Goal: Task Accomplishment & Management: Use online tool/utility

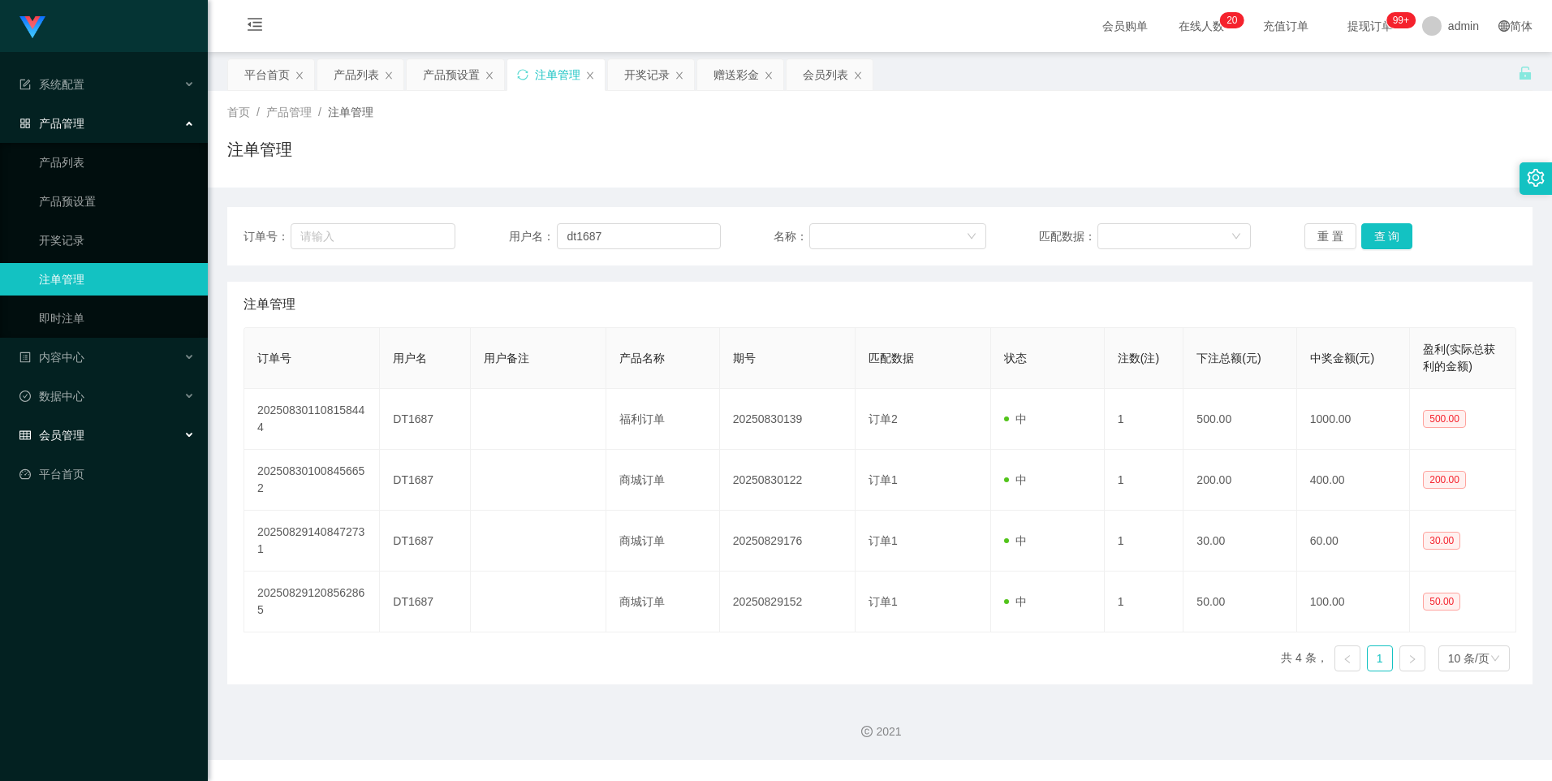
click at [80, 367] on span "会员管理" at bounding box center [51, 435] width 65 height 13
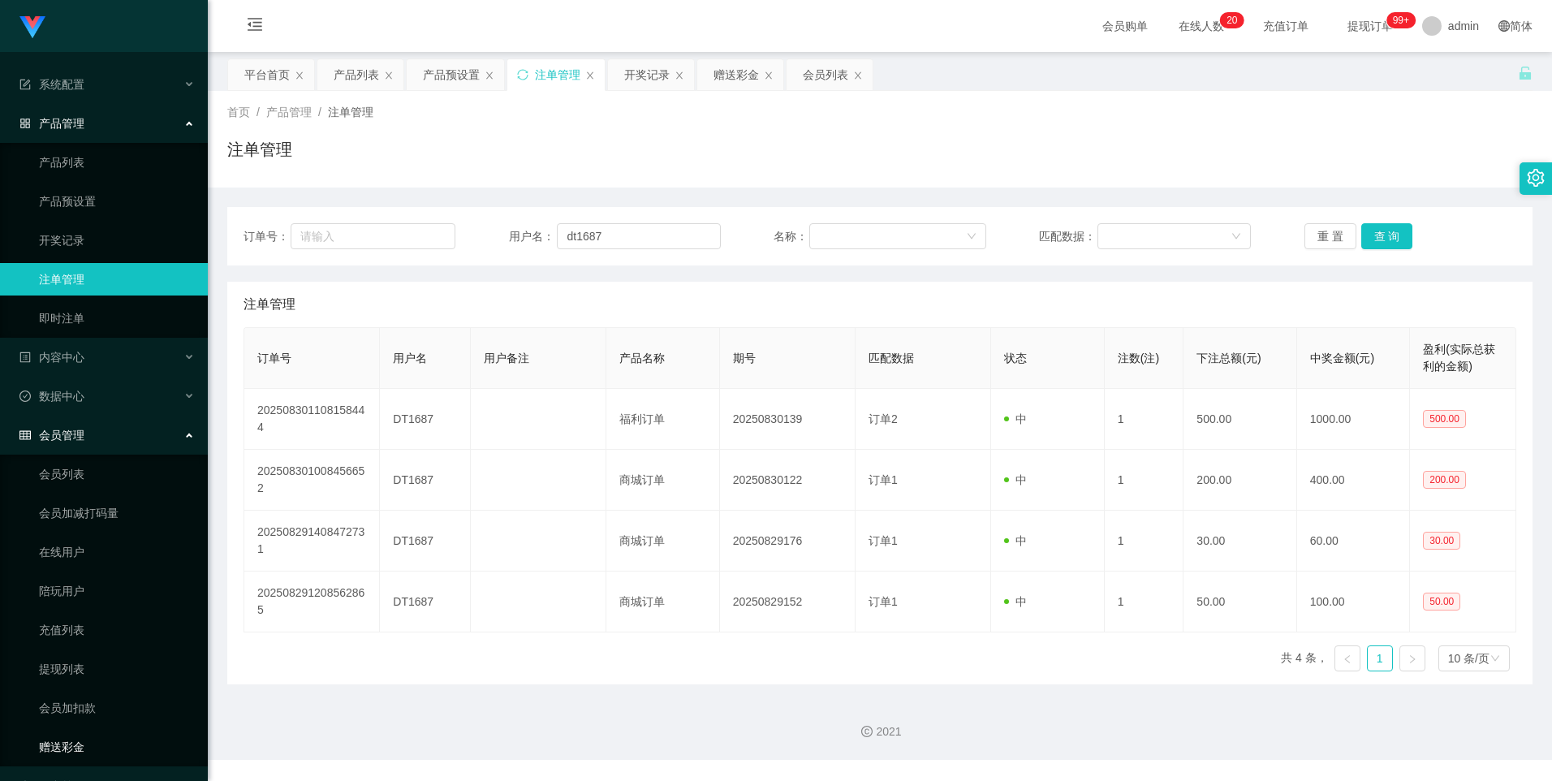
click at [90, 367] on link "赠送彩金" at bounding box center [117, 747] width 156 height 32
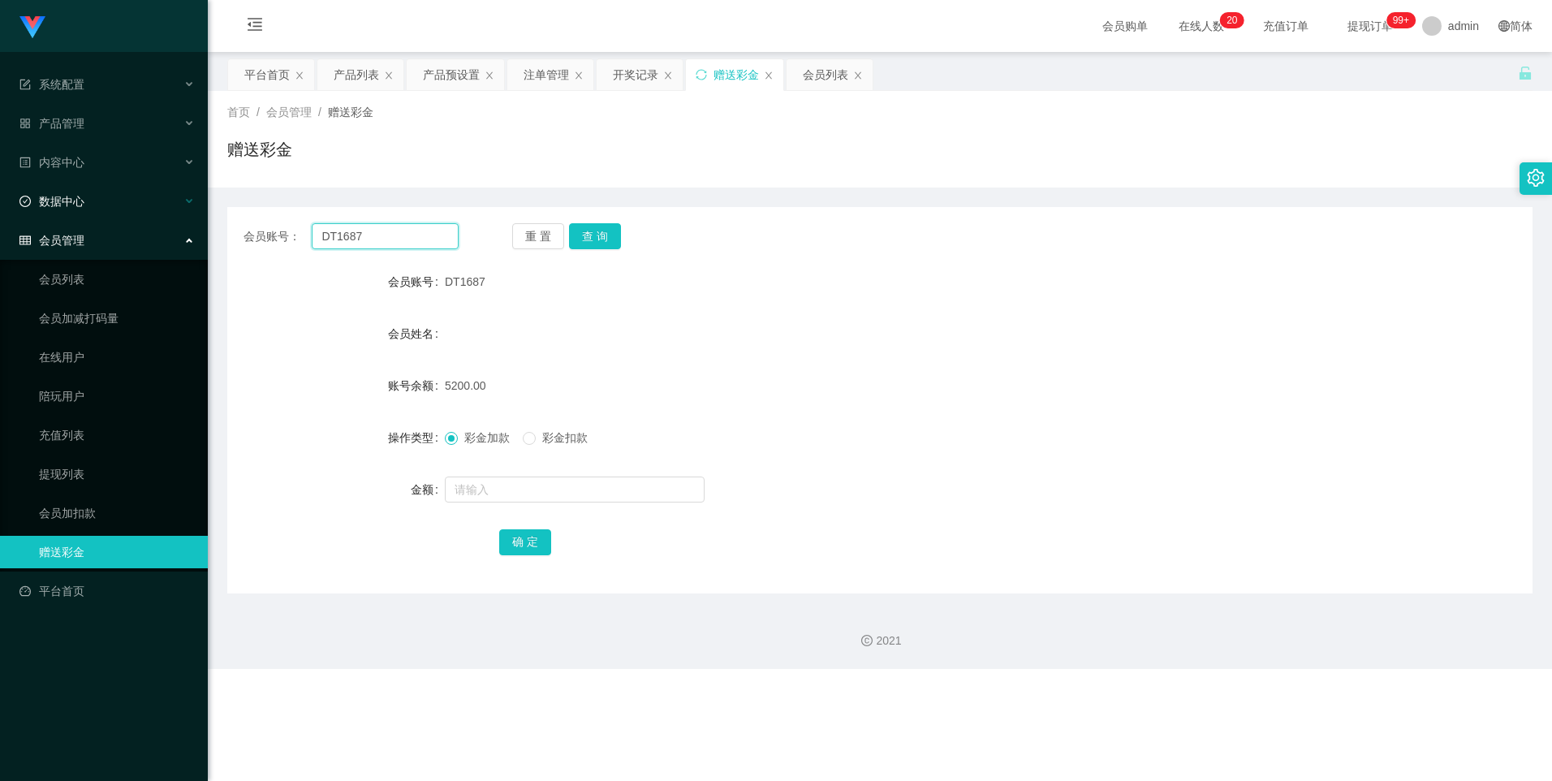
drag, startPoint x: 392, startPoint y: 237, endPoint x: 0, endPoint y: 200, distance: 393.9
click at [0, 209] on html "Jingdong工作台代理端 系统配置 产品管理 产品列表 产品预设置 开奖记录 注单管理 即时注单 内容中心 数据中心 会员管理 会员列表 会员加减打码量 …" at bounding box center [776, 390] width 1552 height 781
click at [399, 234] on input "text" at bounding box center [385, 236] width 146 height 26
paste input "83559244"
type input "83559244"
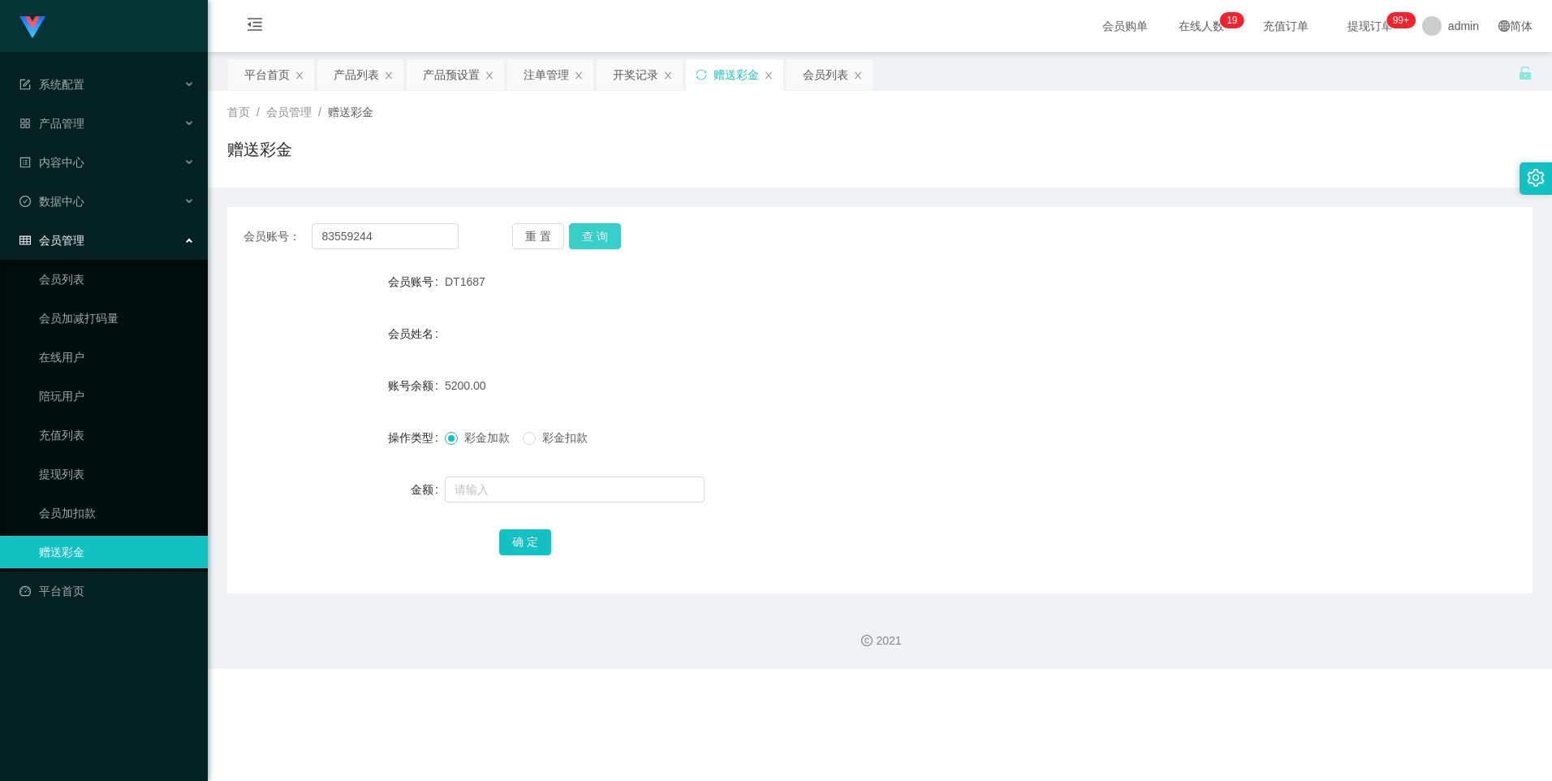
click at [399, 244] on button "查 询" at bounding box center [595, 236] width 52 height 26
click at [399, 367] on input "text" at bounding box center [575, 490] width 260 height 26
type input "3000"
click at [399, 367] on button "确 定" at bounding box center [525, 542] width 52 height 26
click at [97, 114] on div "产品管理" at bounding box center [104, 123] width 208 height 32
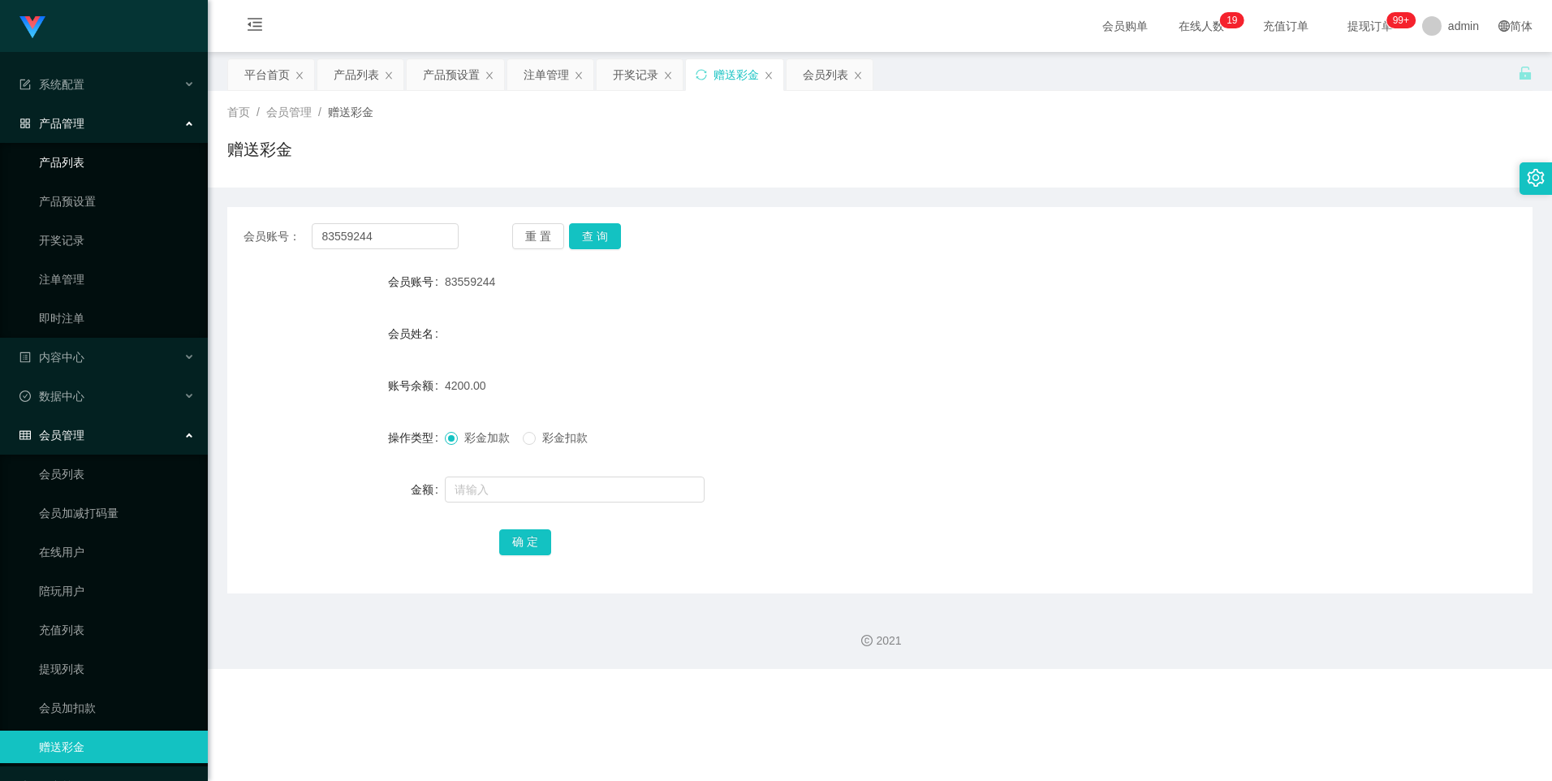
click at [111, 168] on link "产品列表" at bounding box center [117, 162] width 156 height 32
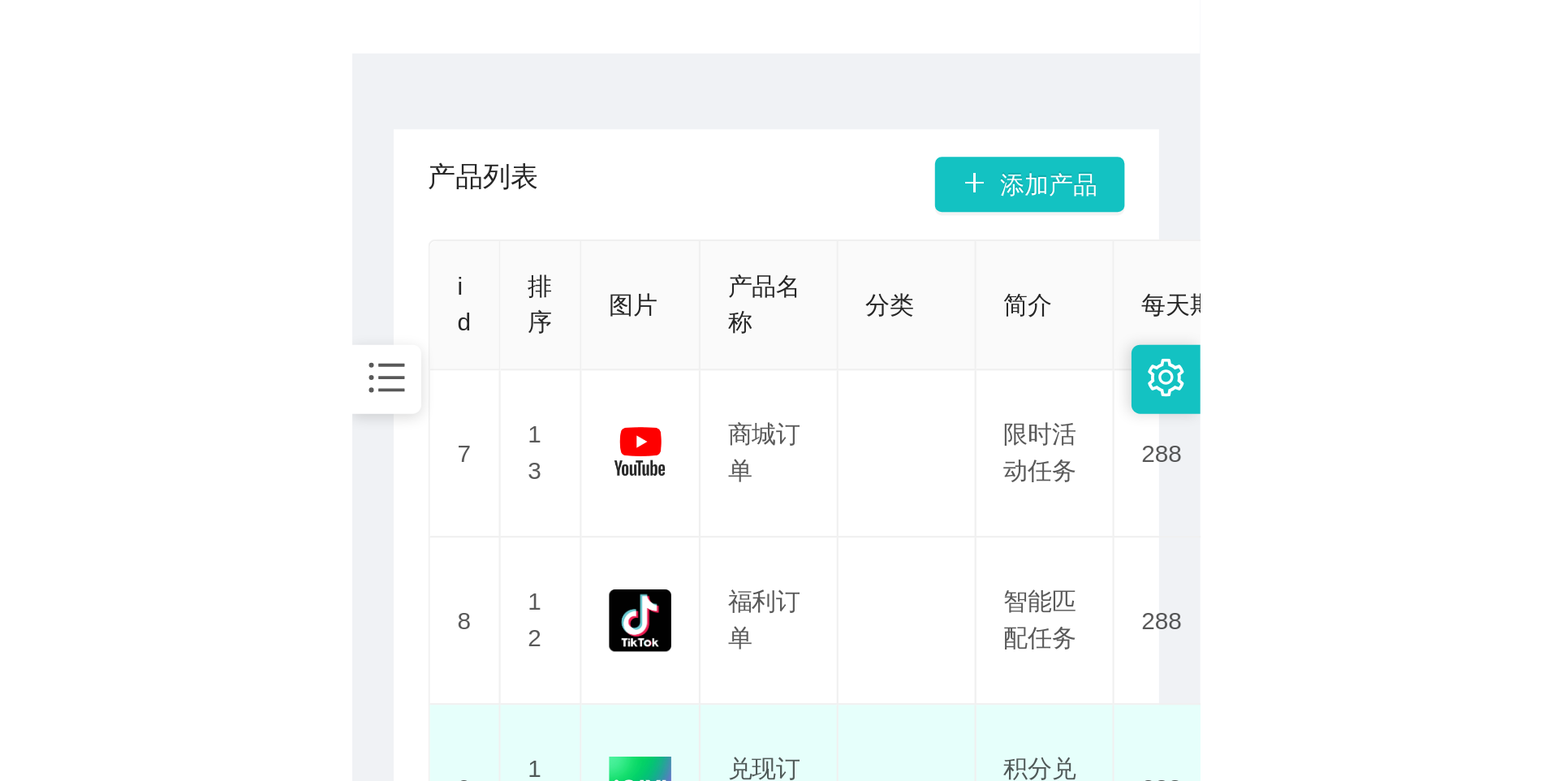
scroll to position [114, 0]
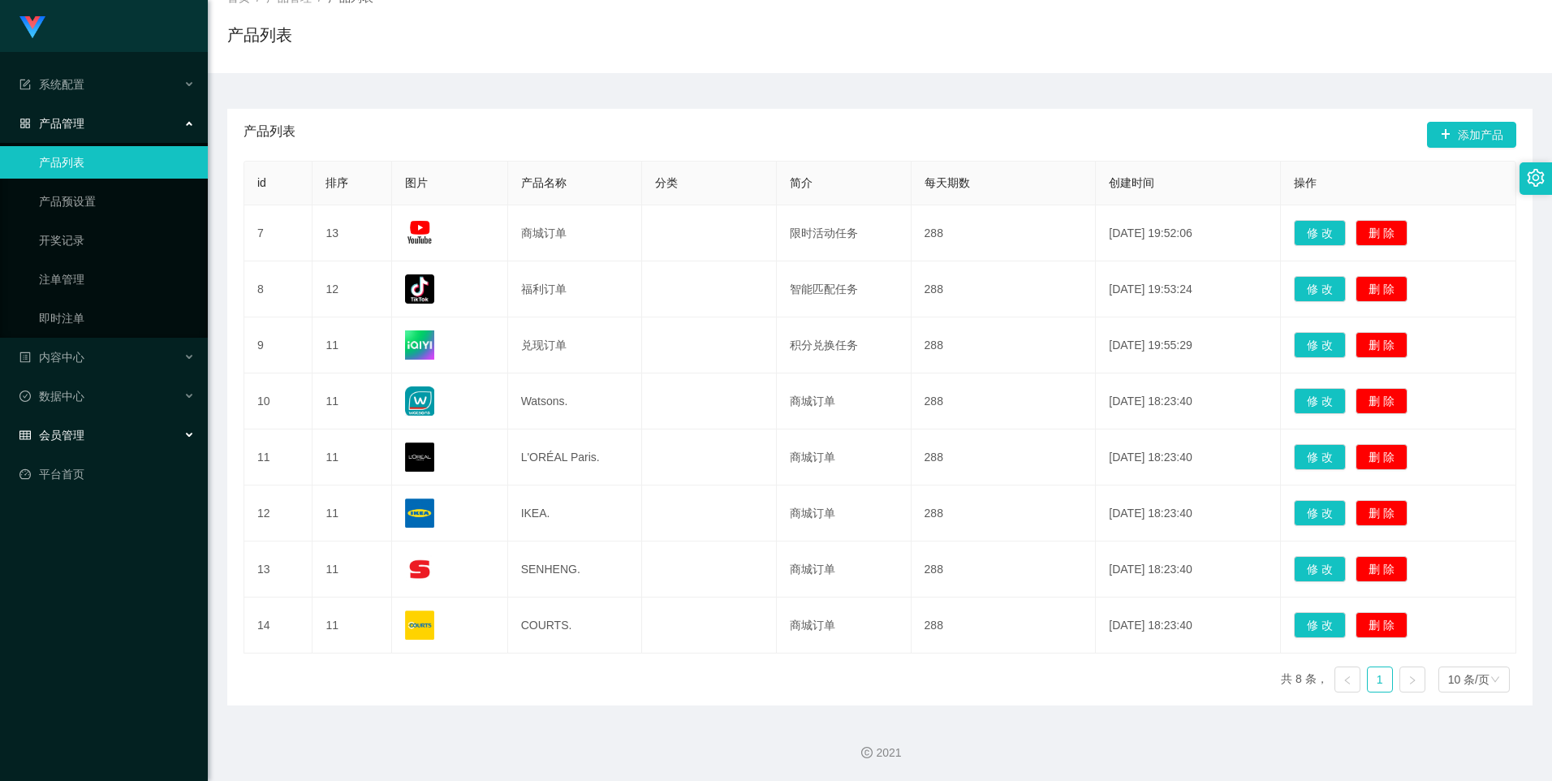
click at [98, 367] on div "会员管理" at bounding box center [104, 435] width 208 height 32
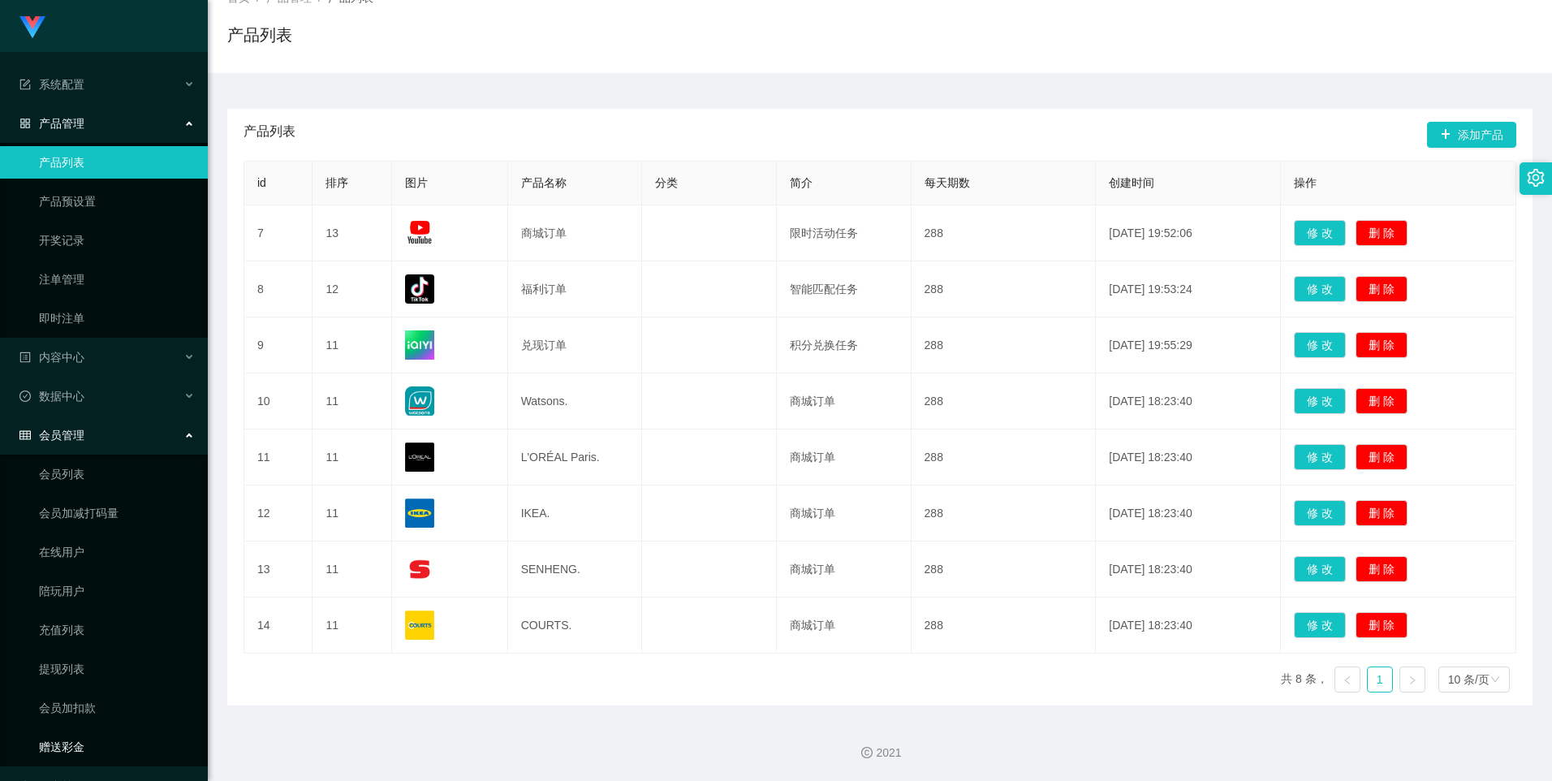
click at [90, 367] on link "赠送彩金" at bounding box center [117, 747] width 156 height 32
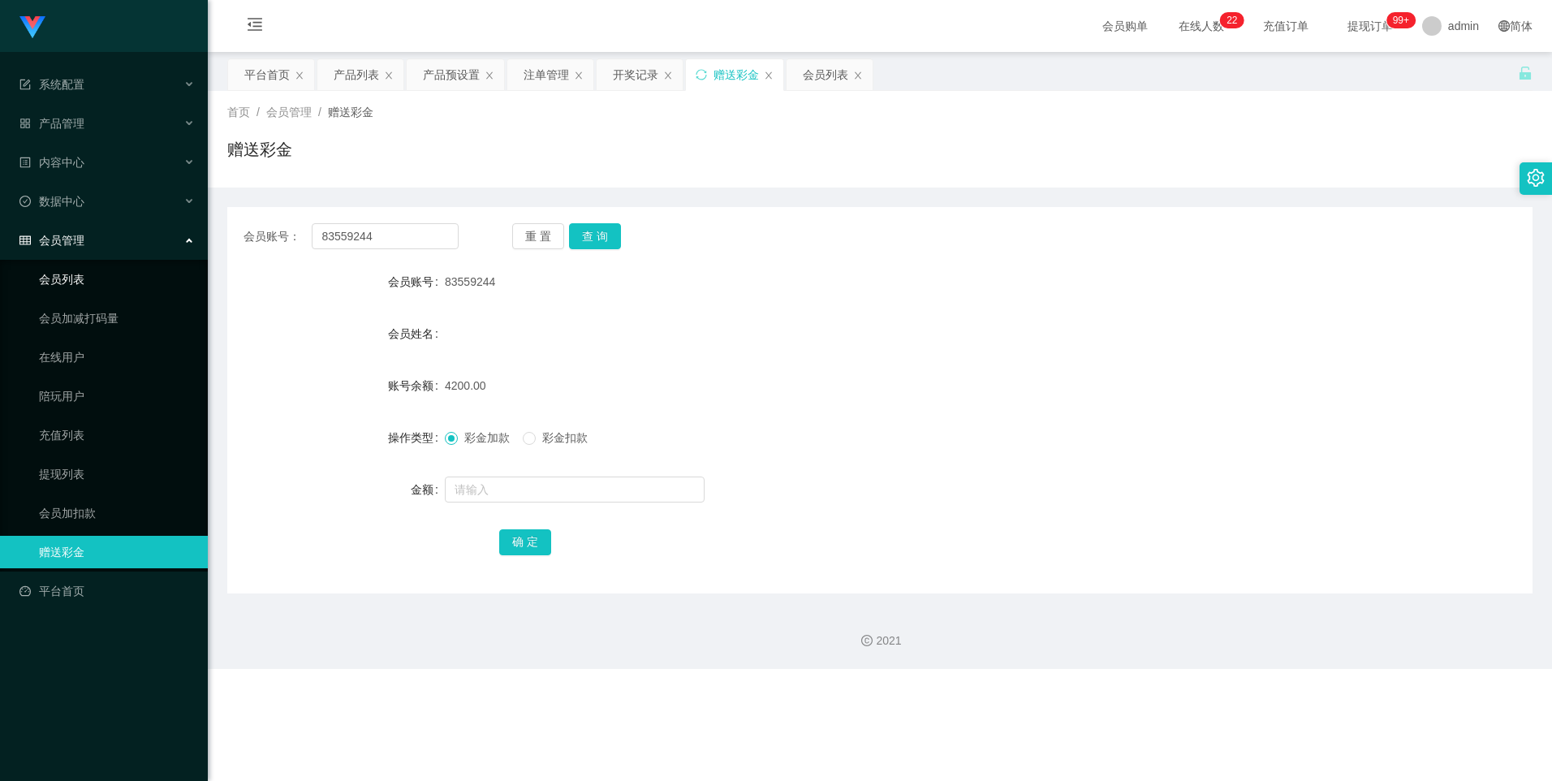
click at [119, 273] on link "会员列表" at bounding box center [117, 279] width 156 height 32
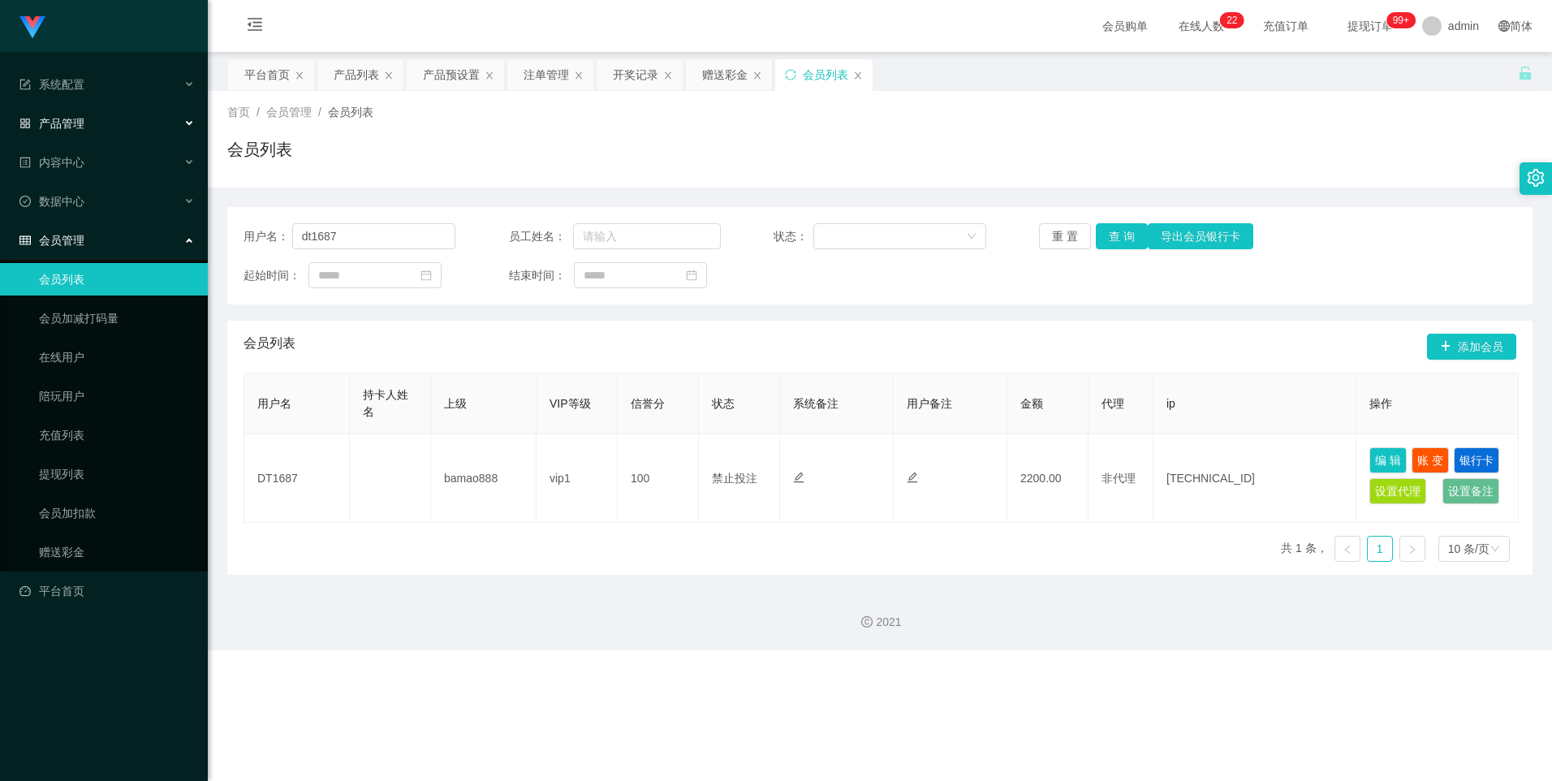
click at [114, 127] on div "产品管理" at bounding box center [104, 123] width 208 height 32
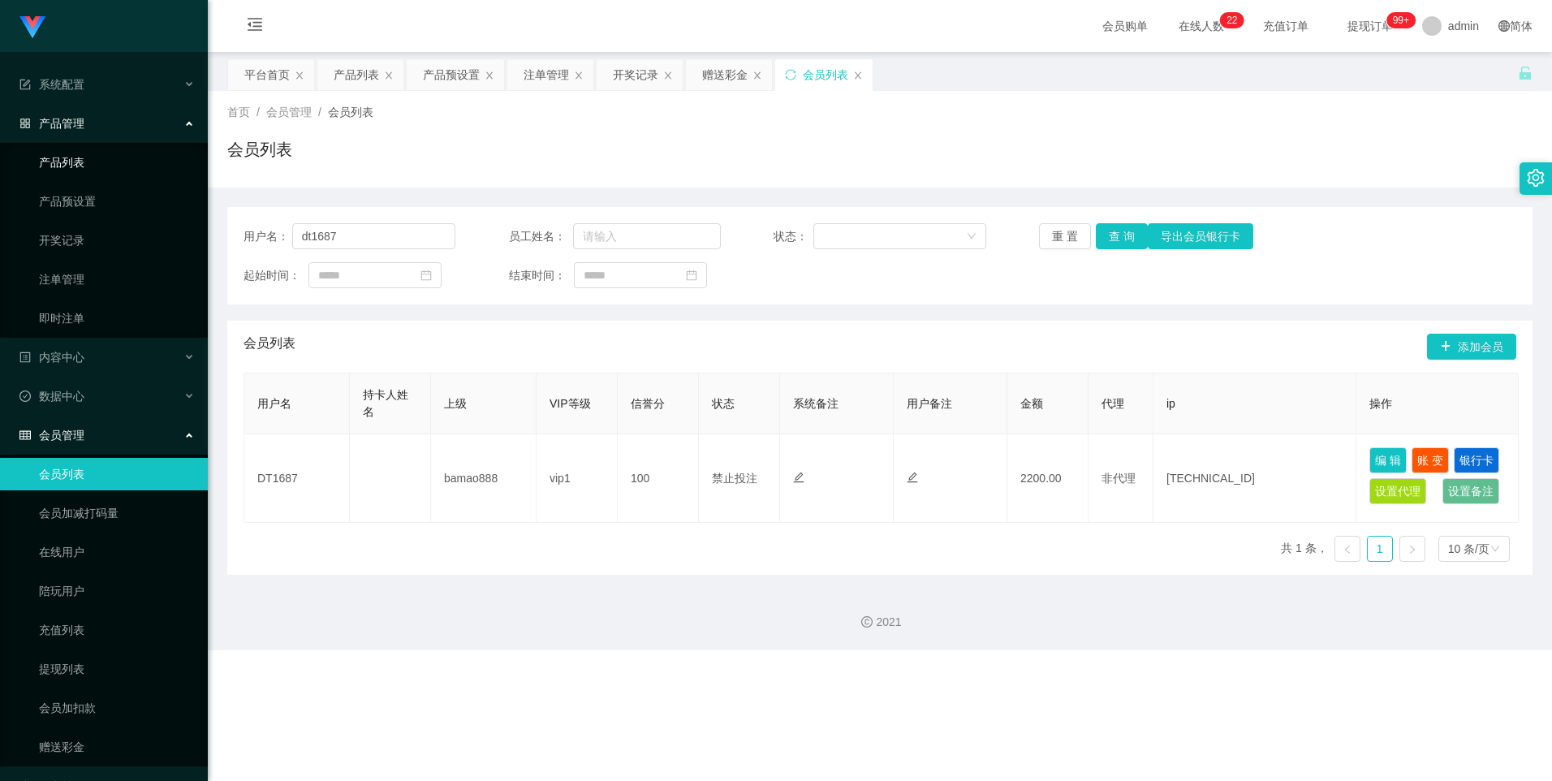
click at [116, 175] on link "产品列表" at bounding box center [117, 162] width 156 height 32
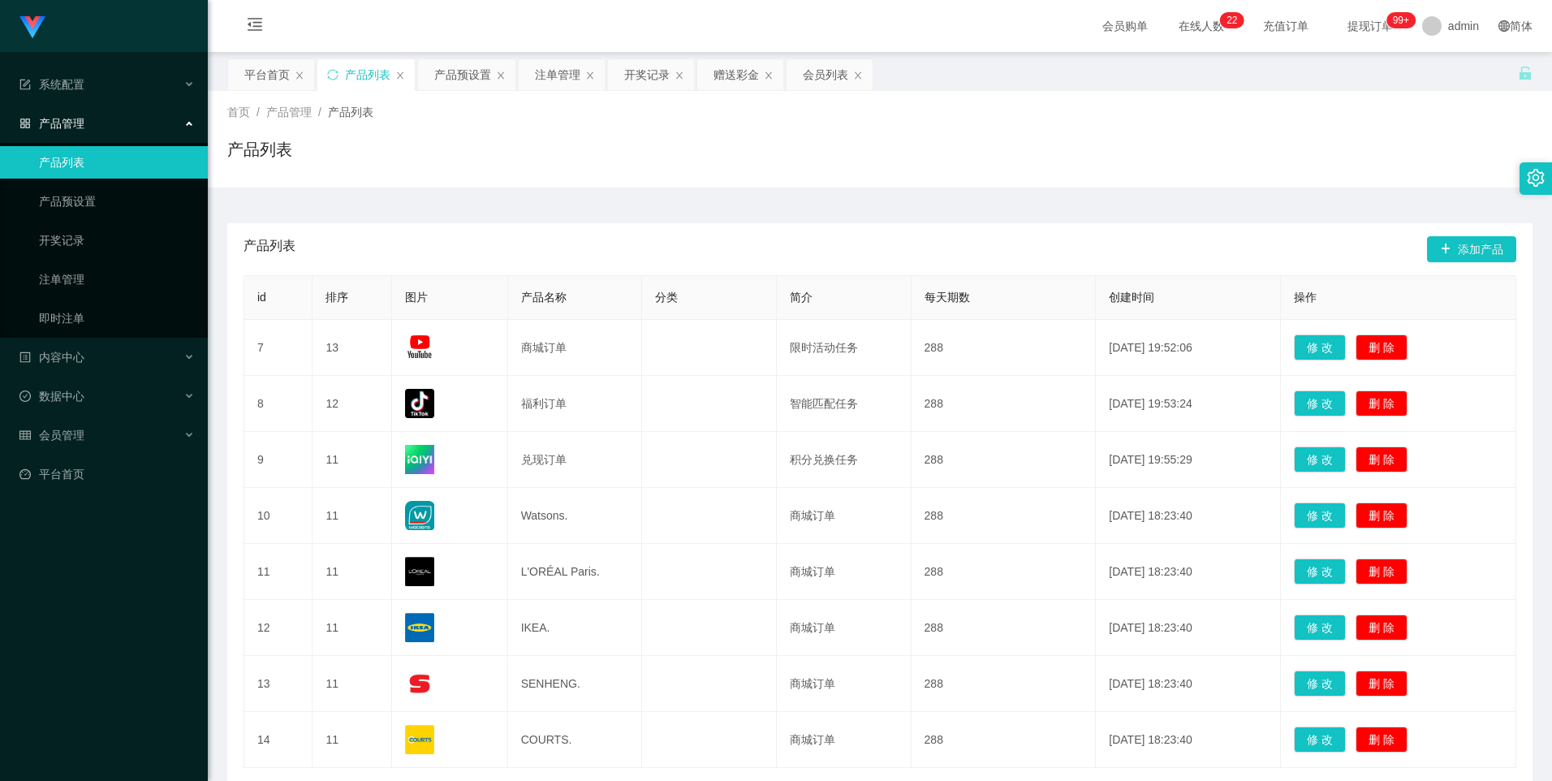
click at [52, 110] on div "产品管理" at bounding box center [104, 123] width 208 height 32
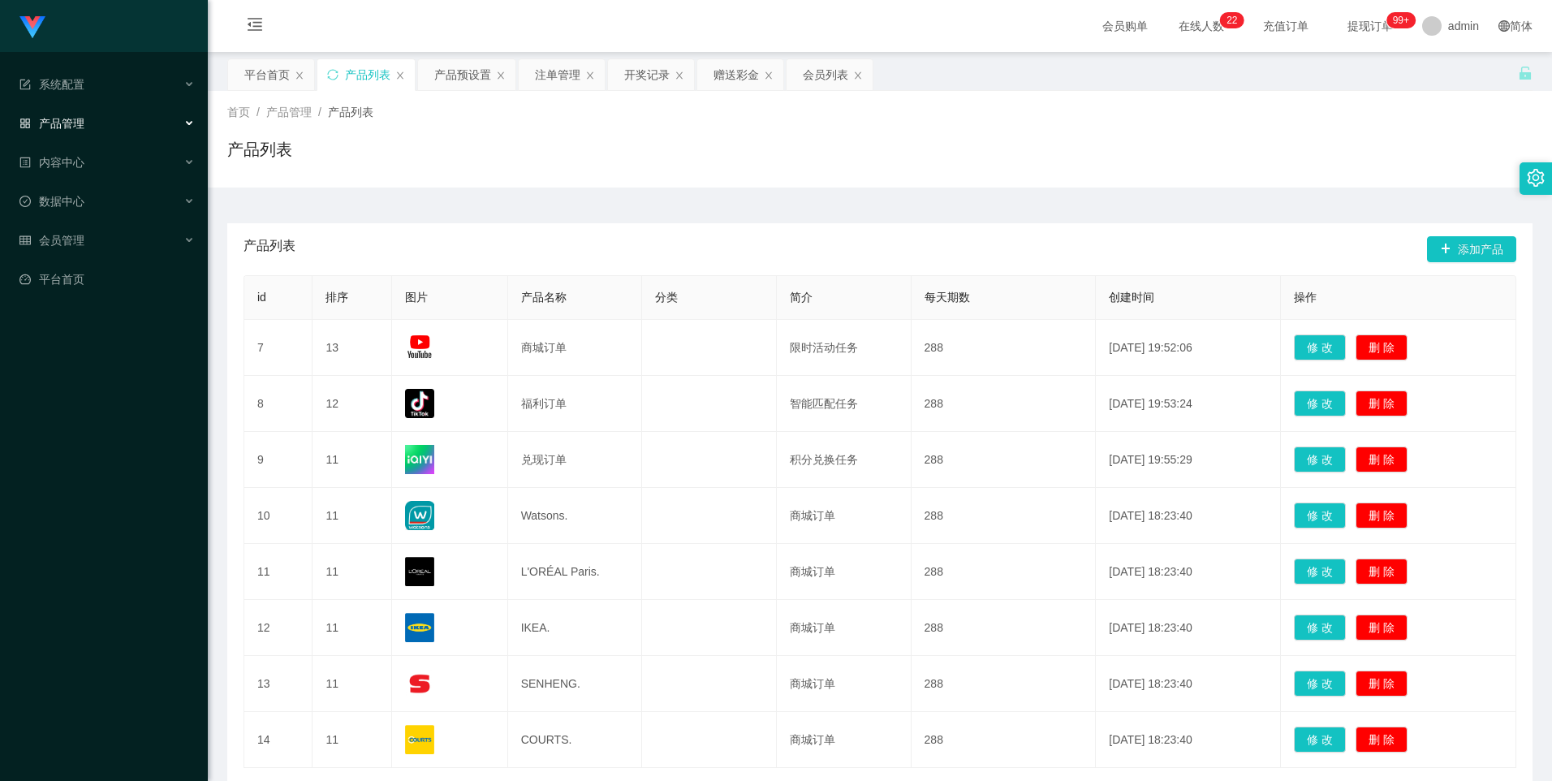
click at [90, 126] on div "产品管理" at bounding box center [104, 123] width 208 height 32
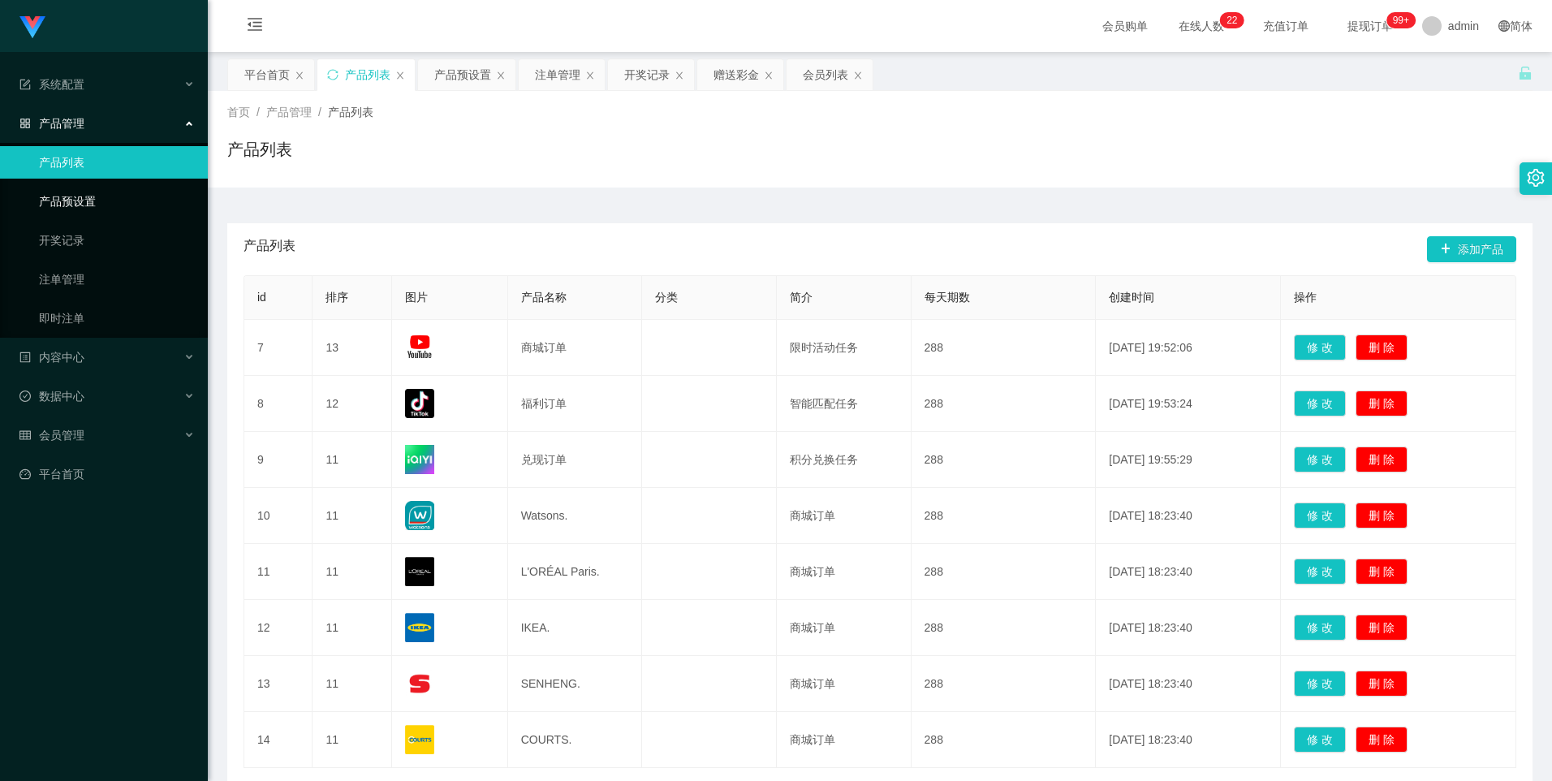
click at [94, 205] on link "产品预设置" at bounding box center [117, 201] width 156 height 32
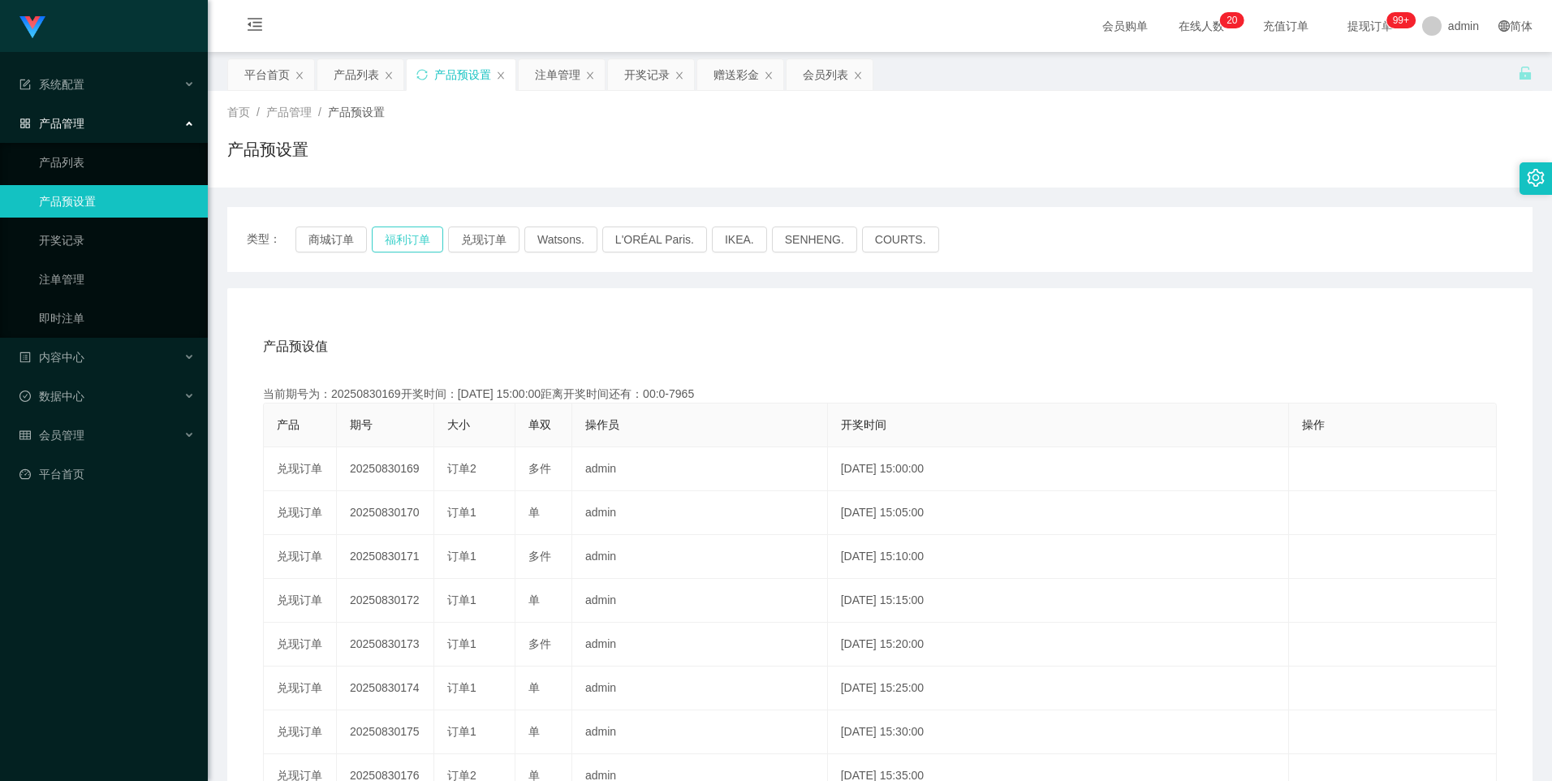
click at [399, 229] on button "福利订单" at bounding box center [407, 239] width 71 height 26
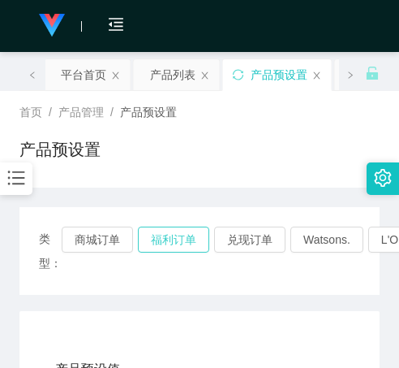
scroll to position [162, 0]
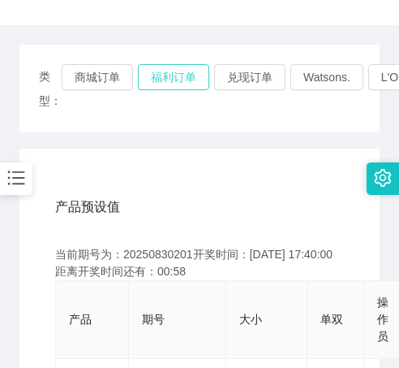
click at [176, 80] on button "福利订单" at bounding box center [173, 77] width 71 height 26
click at [163, 75] on button "福利订单" at bounding box center [173, 77] width 71 height 26
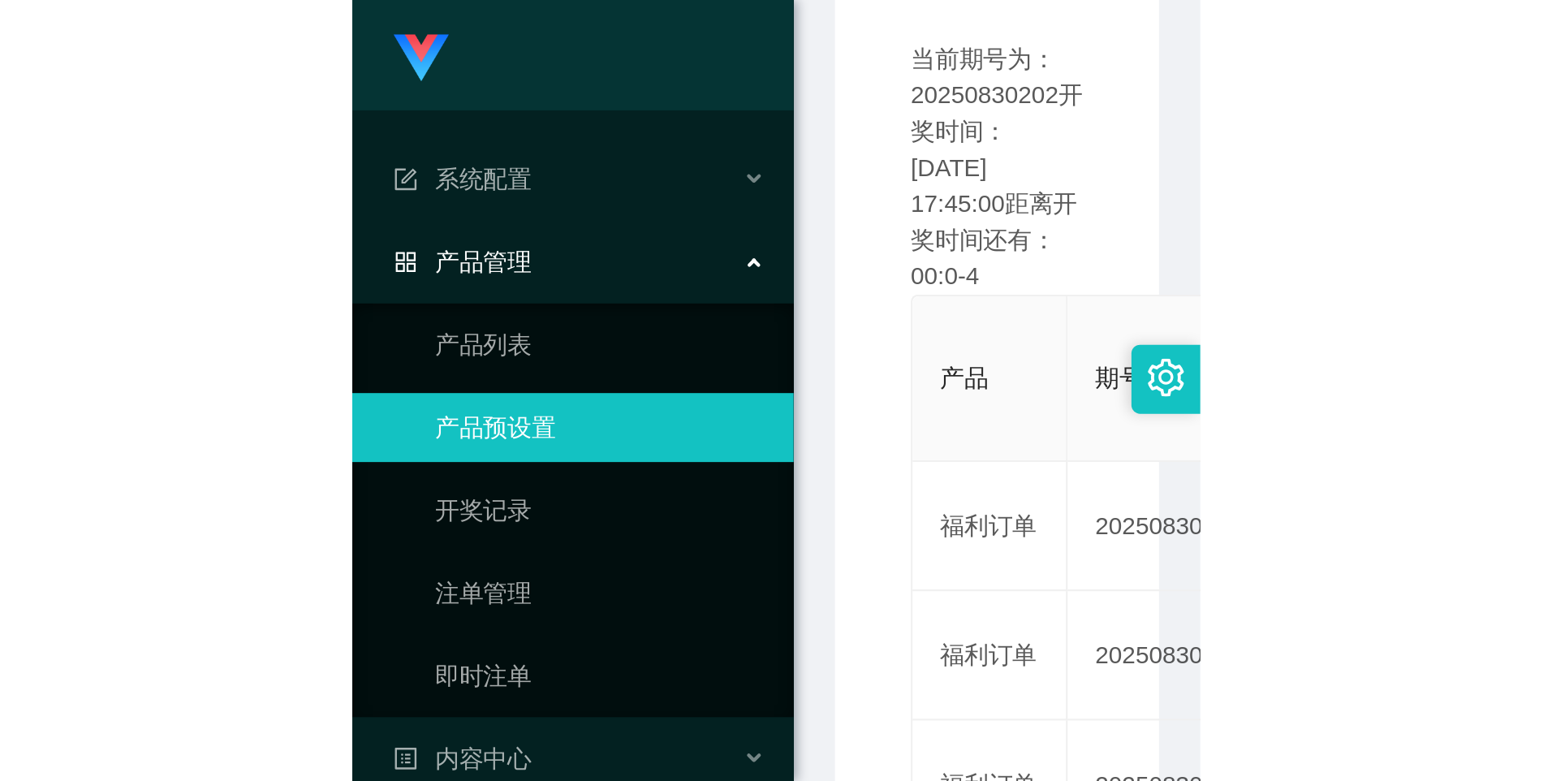
scroll to position [252, 0]
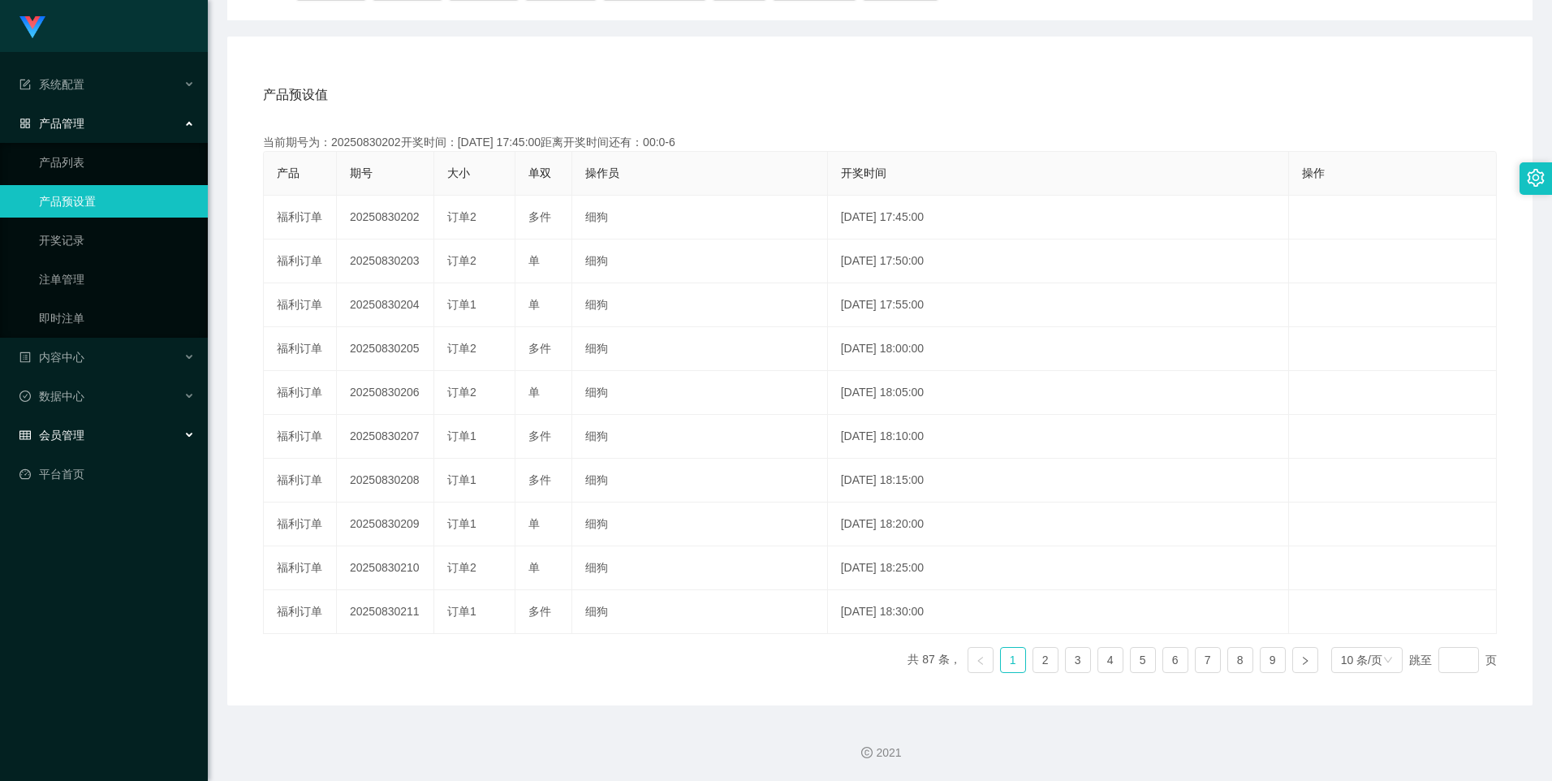
click at [87, 367] on div "会员管理" at bounding box center [104, 435] width 208 height 32
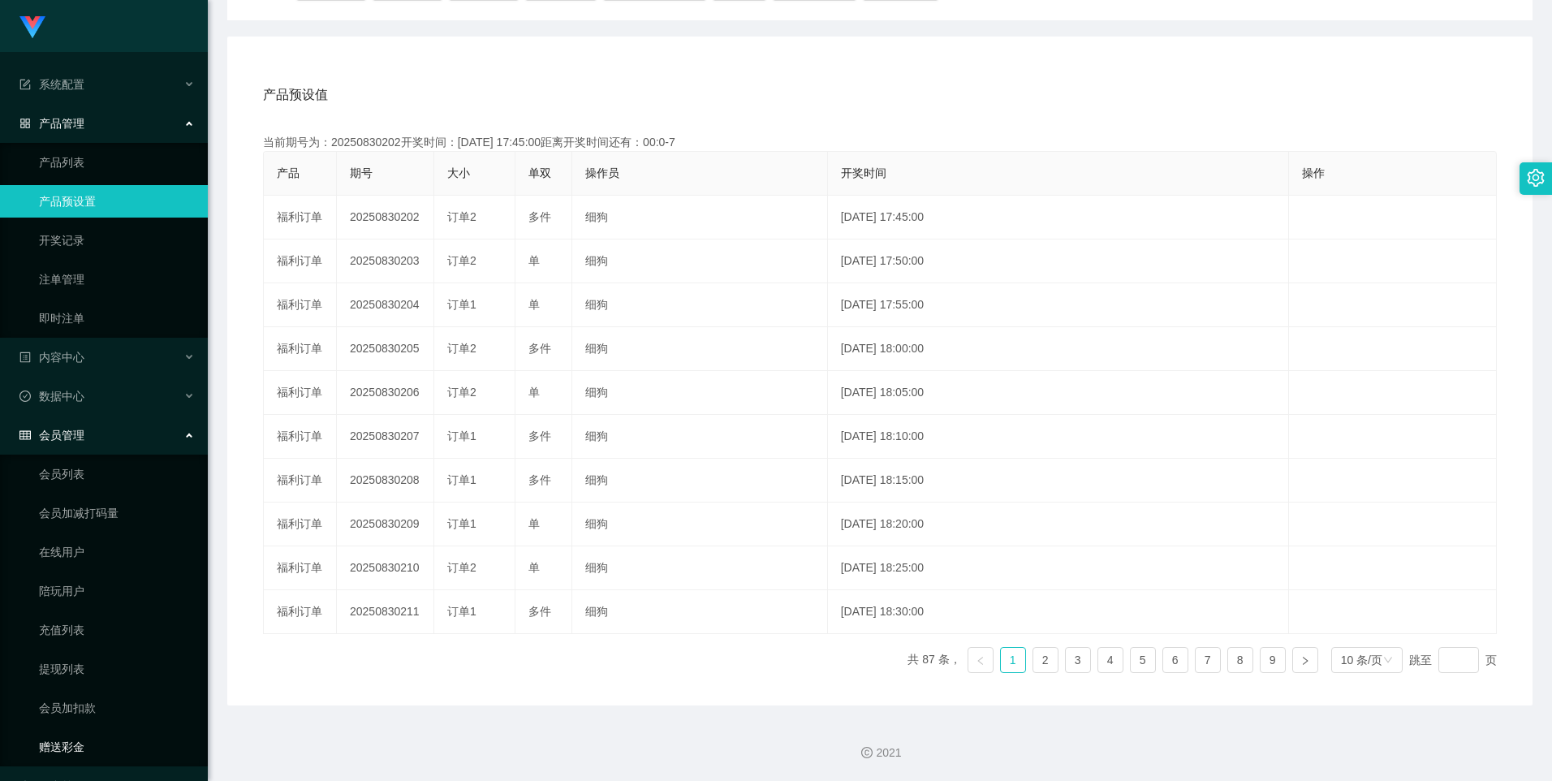
click at [83, 367] on link "赠送彩金" at bounding box center [117, 747] width 156 height 32
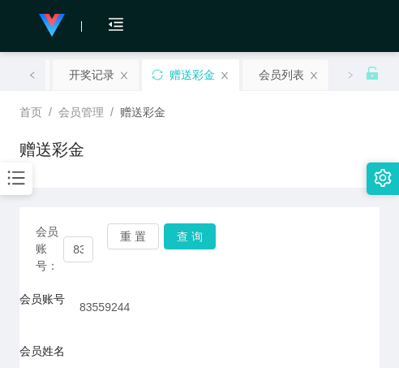
click at [166, 141] on div "赠送彩金" at bounding box center [199, 155] width 360 height 37
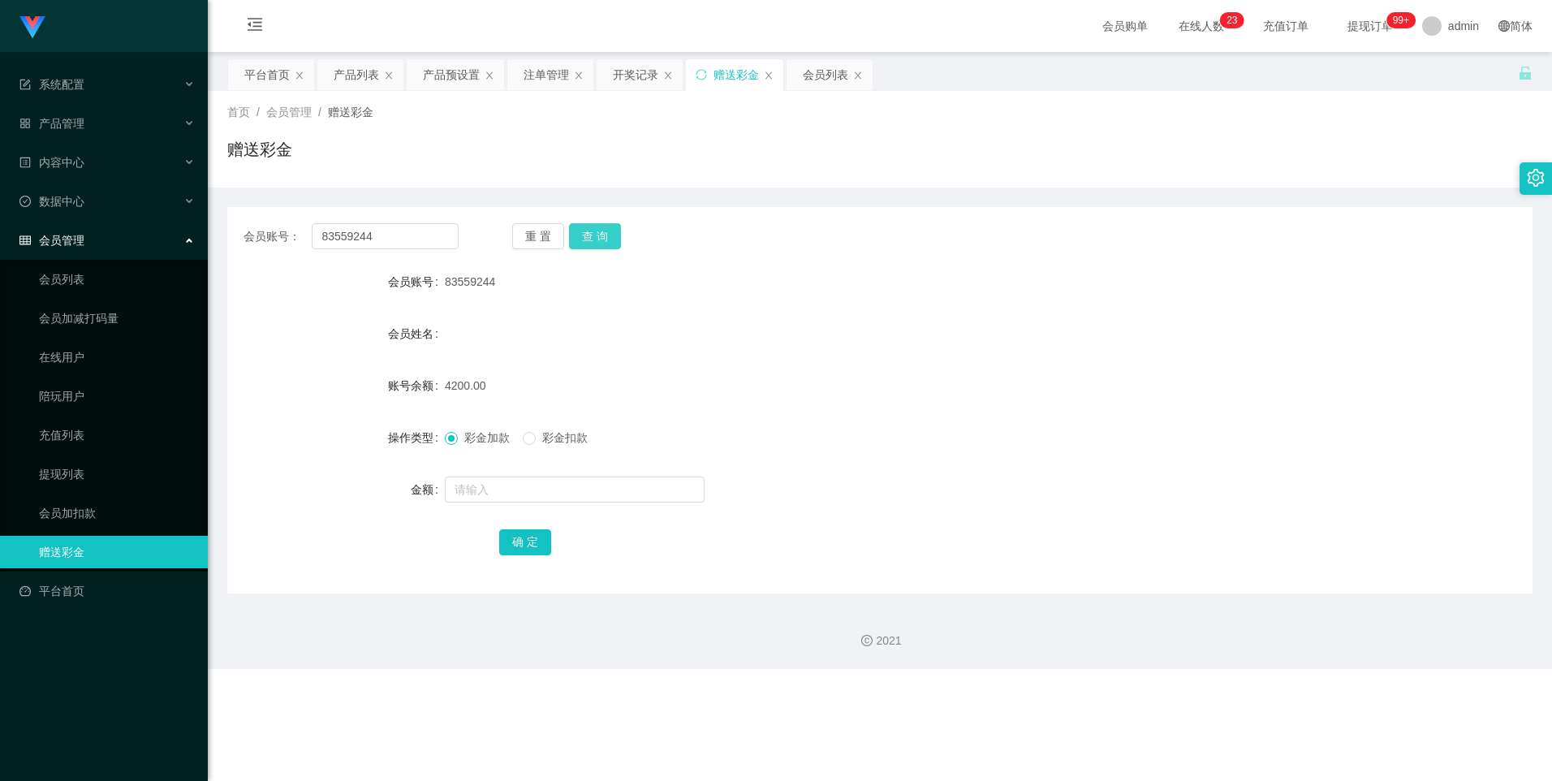
click at [399, 239] on button "查 询" at bounding box center [595, 236] width 52 height 26
